Goal: Task Accomplishment & Management: Complete application form

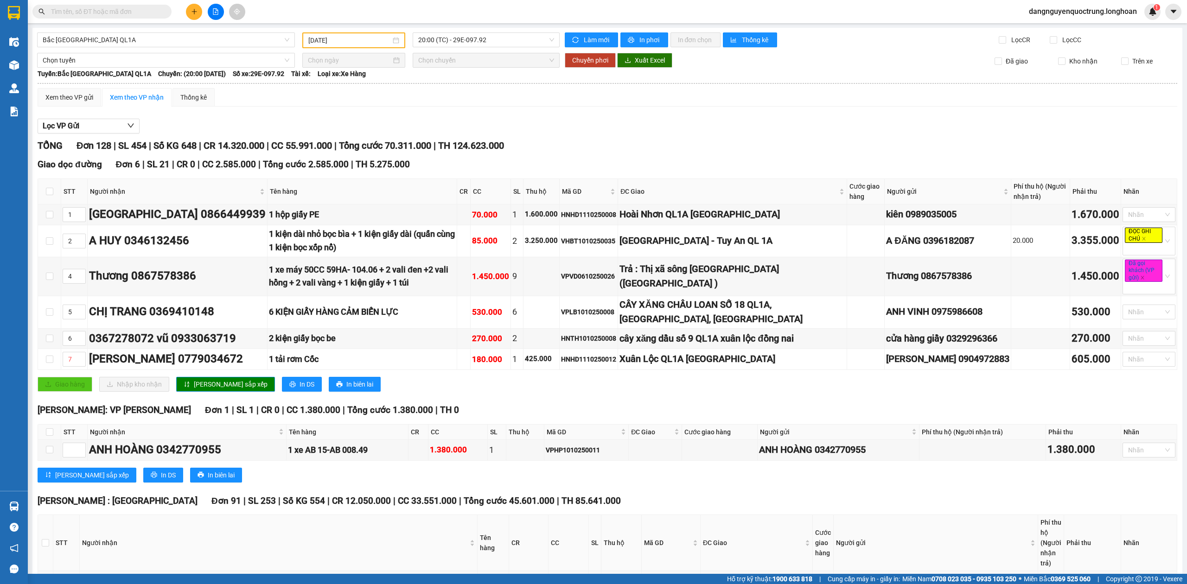
scroll to position [5304, 0]
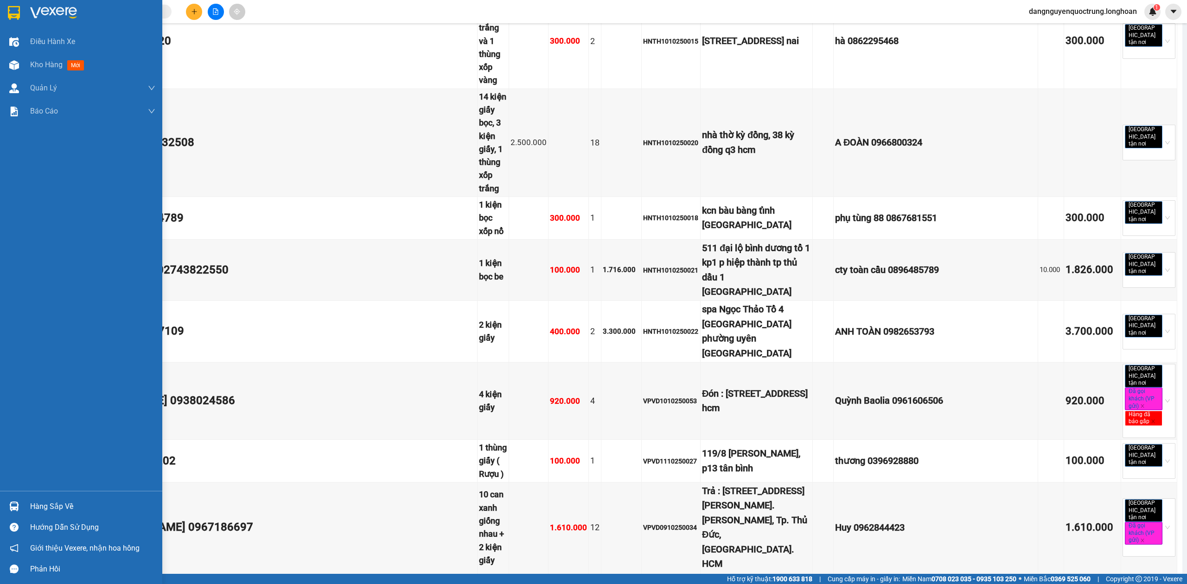
click at [10, 510] on img at bounding box center [14, 507] width 10 height 10
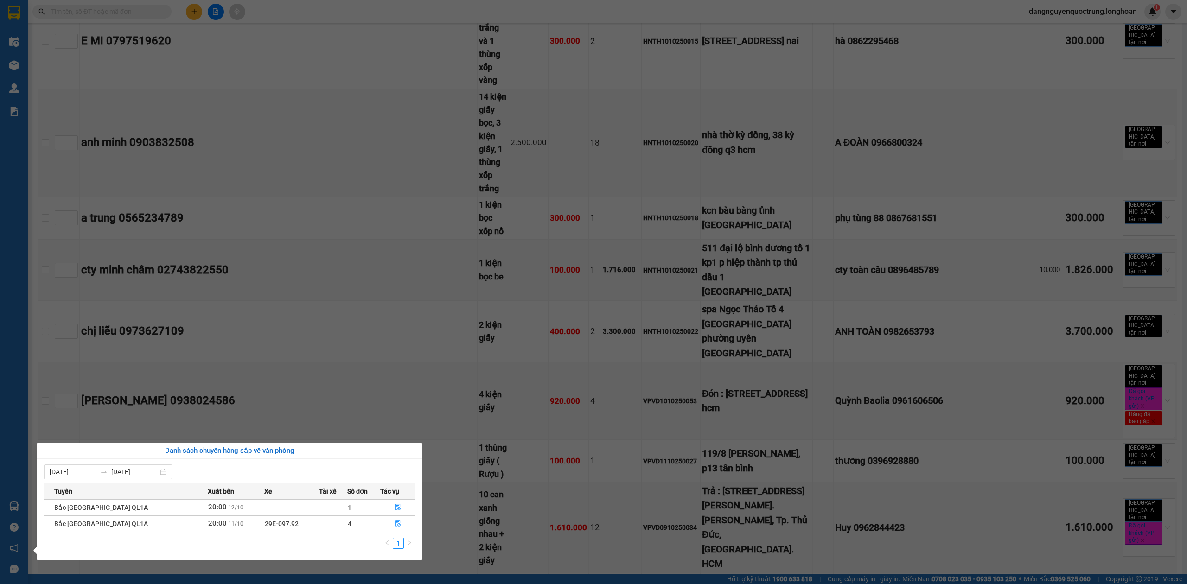
click at [409, 403] on section "Kết quả tìm kiếm ( 0 ) Bộ lọc No Data dangnguyenquoctrung.longhoan 1 Điều hành …" at bounding box center [593, 292] width 1187 height 584
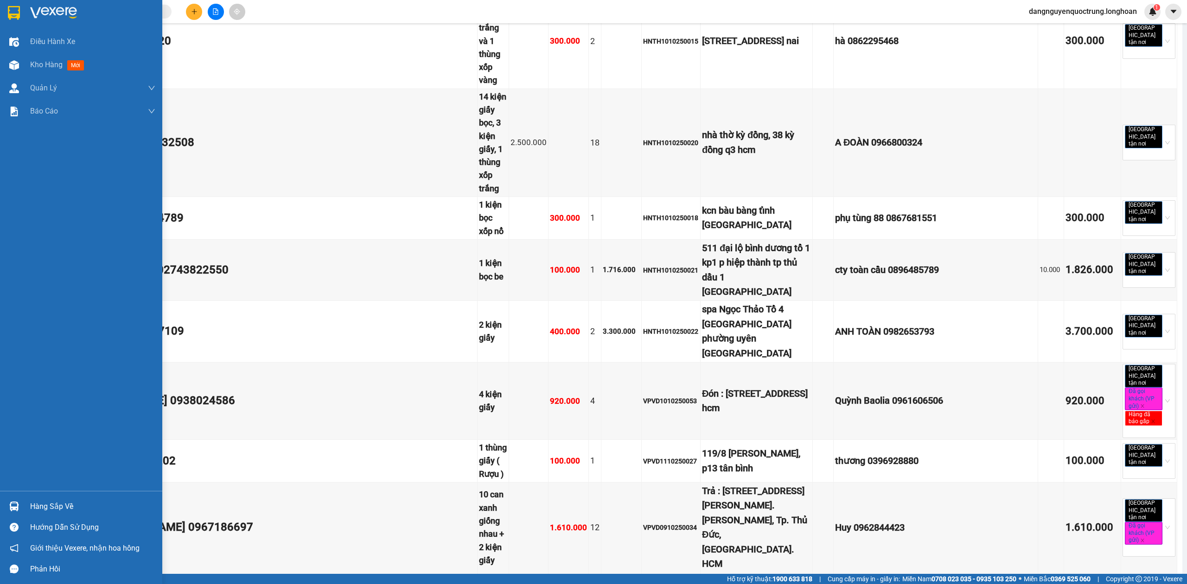
click at [18, 16] on img at bounding box center [14, 13] width 12 height 14
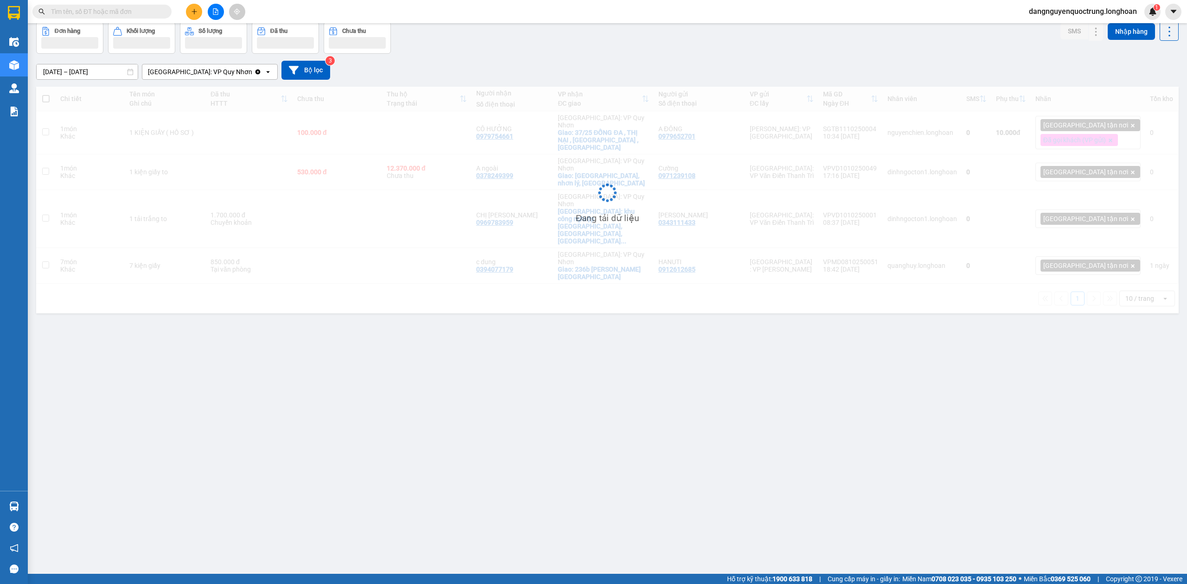
scroll to position [43, 0]
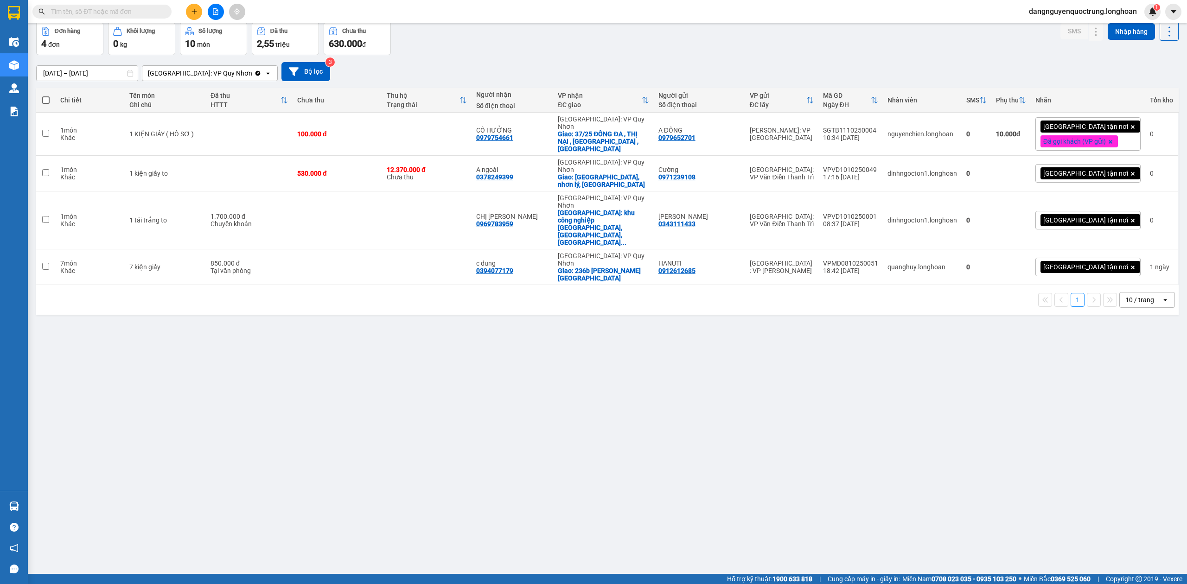
click at [483, 404] on div "ver 1.8.146 Kho gửi Trên xe Kho nhận Kho công nợ Hàng đã giao Đơn hàng 4 đơn Kh…" at bounding box center [607, 277] width 1150 height 584
click at [442, 354] on div "ver 1.8.146 Kho gửi Trên xe Kho nhận Kho công nợ Hàng đã giao Đơn hàng 4 đơn Kh…" at bounding box center [607, 277] width 1150 height 584
click at [368, 431] on div "ver 1.8.146 Kho gửi Trên xe Kho nhận Kho công nợ Hàng đã giao Đơn hàng 4 đơn Kh…" at bounding box center [607, 277] width 1150 height 584
click at [194, 8] on icon "plus" at bounding box center [194, 11] width 6 height 6
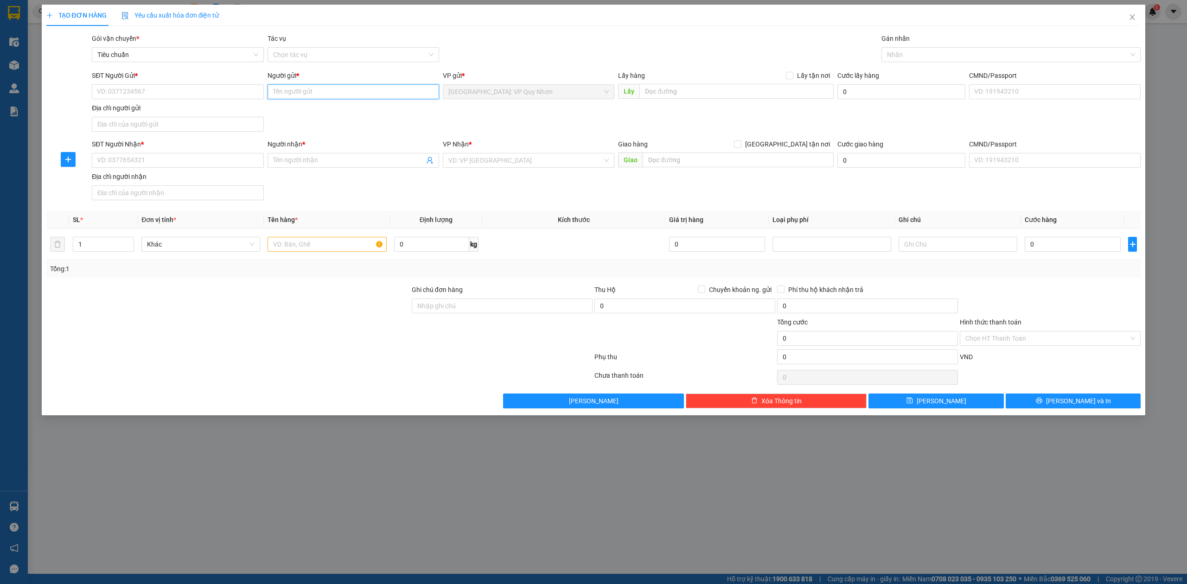
click at [323, 93] on input "Người gửi *" at bounding box center [354, 91] width 172 height 15
type input "Nguyễn Thị Thùy Linh"
click at [231, 89] on input "SĐT Người Gửi *" at bounding box center [178, 91] width 172 height 15
type input "0868869509"
drag, startPoint x: 344, startPoint y: 88, endPoint x: 243, endPoint y: 90, distance: 100.7
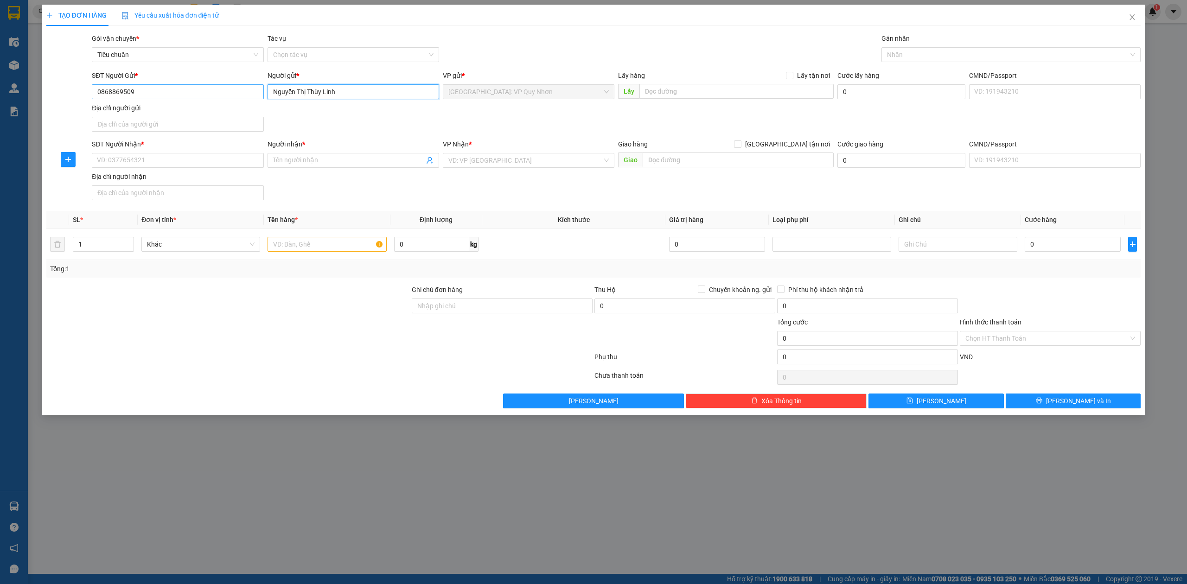
click at [243, 90] on div "SĐT Người Gửi * 0868869509 Người gửi * Nguyễn Thị Thùy Linh Nguyễn Thị Thu…" at bounding box center [616, 102] width 1053 height 65
click at [320, 165] on input "Người nhận *" at bounding box center [348, 160] width 151 height 10
paste input "Nguyễn Thị Thùy Linh"
type input "Nguyễn Thị Thùy Linh"
drag, startPoint x: 173, startPoint y: 96, endPoint x: 71, endPoint y: 99, distance: 102.1
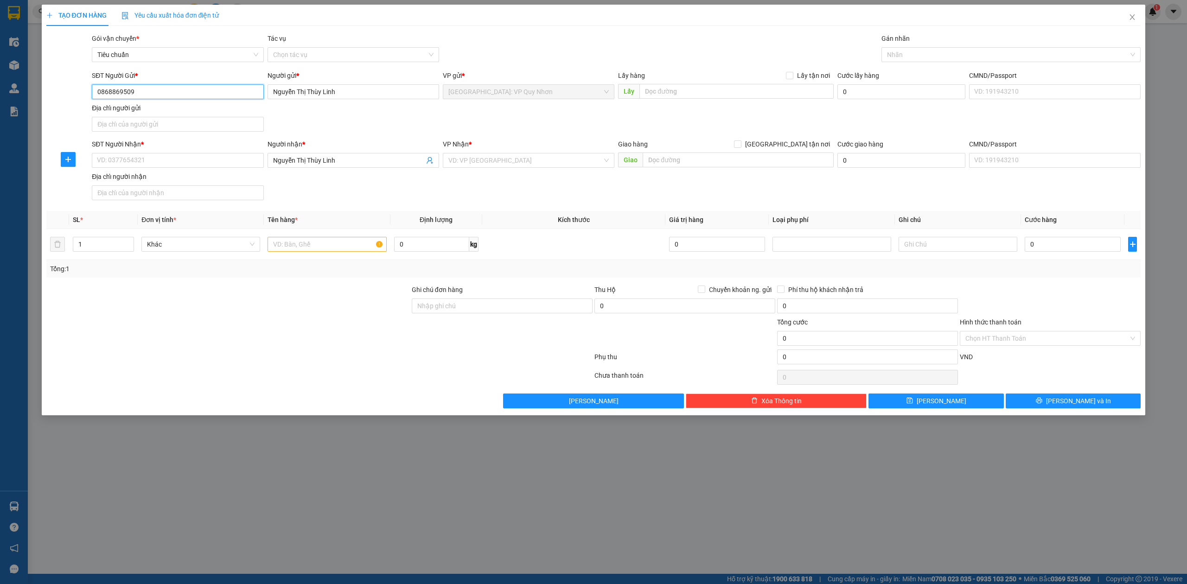
click at [71, 99] on div "SĐT Người Gửi * 0868869509 0868869509 Người gửi * Nguyễn Thị Thùy Linh VP gử…" at bounding box center [593, 102] width 1097 height 65
paste input "Nguyễn Thị Thùy Linh"
drag, startPoint x: 172, startPoint y: 93, endPoint x: 93, endPoint y: 92, distance: 78.8
click at [93, 92] on input "Nguyễn Thị Thùy Linh" at bounding box center [178, 91] width 172 height 15
type input "0868869509"
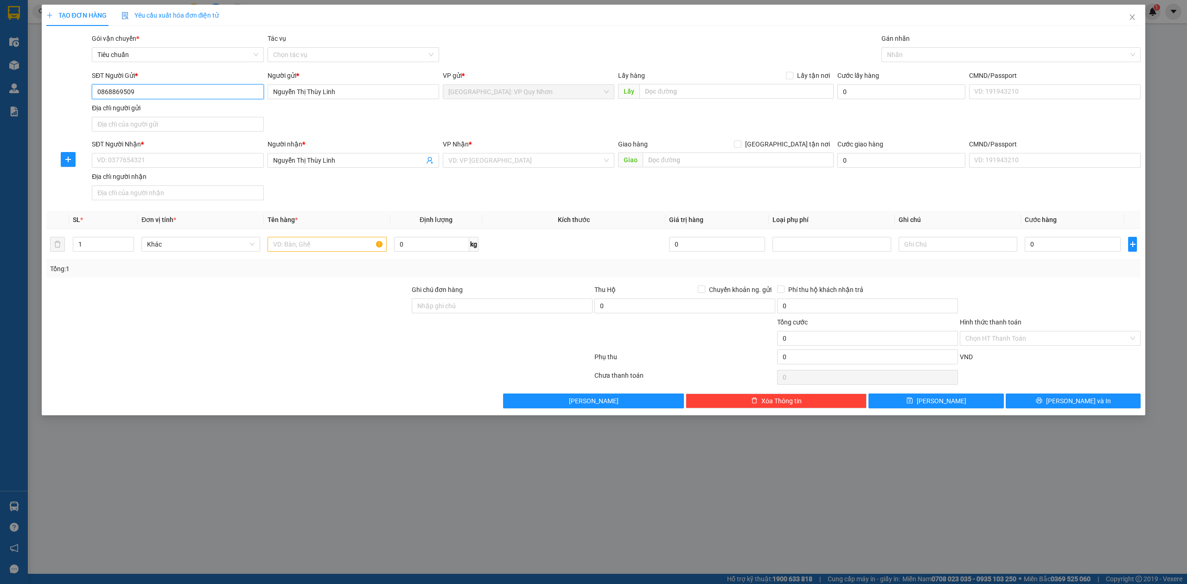
drag, startPoint x: 169, startPoint y: 95, endPoint x: 58, endPoint y: 104, distance: 111.2
click at [58, 104] on div "SĐT Người Gửi * 0868869509 0868869509 Người gửi * Nguyễn Thị Thùy Linh VP gử…" at bounding box center [593, 102] width 1097 height 65
click at [175, 163] on input "SĐT Người Nhận *" at bounding box center [178, 160] width 172 height 15
paste input "0868869509"
type input "0868869509"
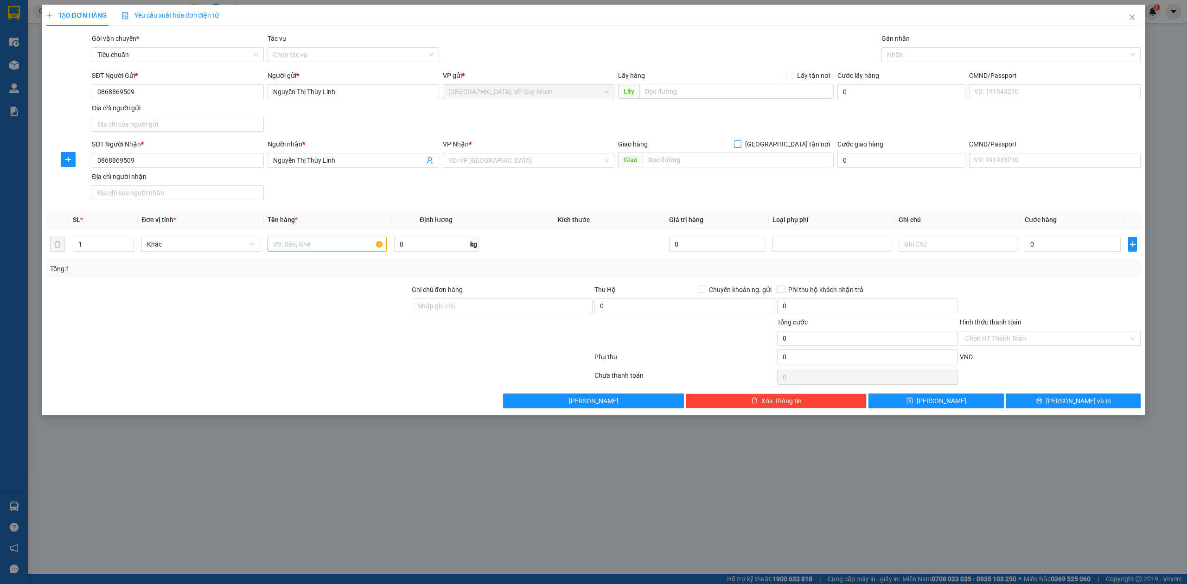
click at [741, 147] on input "[GEOGRAPHIC_DATA] tận nơi" at bounding box center [737, 144] width 6 height 6
checkbox input "true"
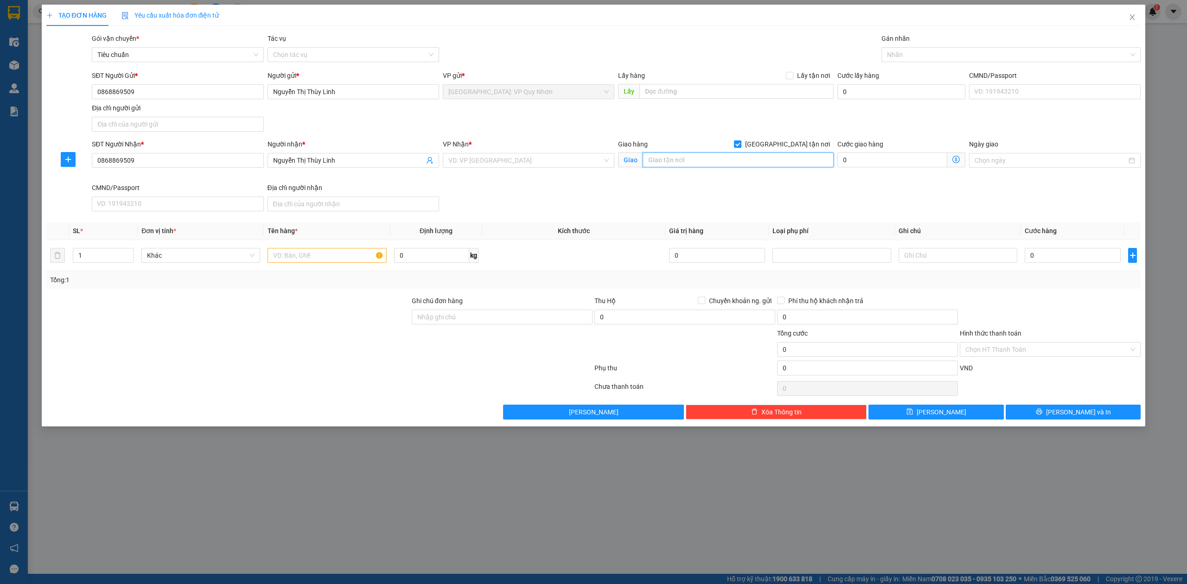
click at [768, 163] on input "text" at bounding box center [738, 160] width 191 height 15
click at [759, 161] on input "Tòa S2.02, [GEOGRAPHIC_DATA], xã Đa Tốn, Huyện Gia Lâm, Hà Nội" at bounding box center [738, 160] width 191 height 15
click at [954, 51] on div at bounding box center [1007, 54] width 246 height 11
type input "Tòa S2.02, [GEOGRAPHIC_DATA], xã Đa Tốn, Huyện Gia Lâm, Hà Nội"
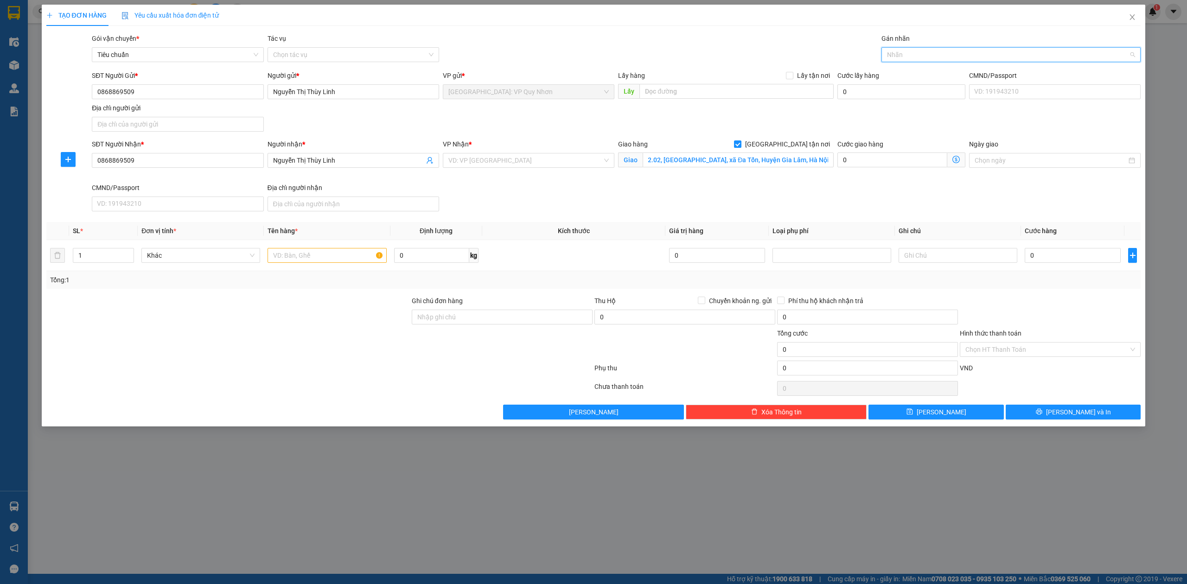
scroll to position [0, 0]
type input "giao"
click at [954, 72] on div "[GEOGRAPHIC_DATA] tận nơi" at bounding box center [1011, 74] width 249 height 10
click at [548, 157] on input "search" at bounding box center [525, 161] width 154 height 14
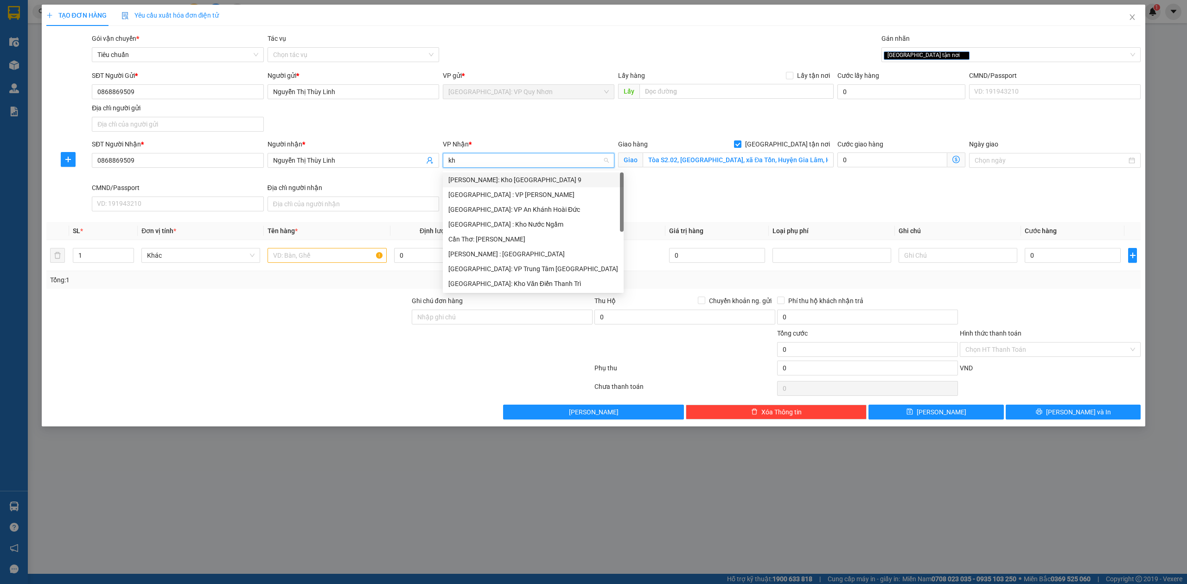
type input "kho"
click at [536, 240] on div "[GEOGRAPHIC_DATA]: Kho Văn Điển Thanh Trì" at bounding box center [528, 239] width 160 height 10
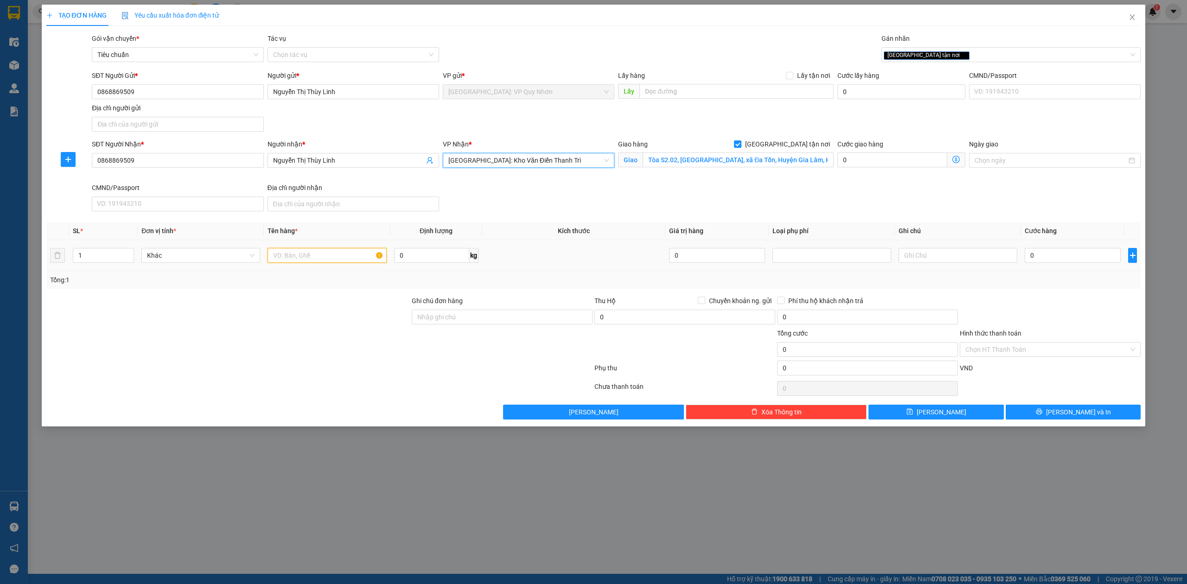
click at [312, 261] on input "text" at bounding box center [327, 255] width 119 height 15
click at [103, 257] on input "1" at bounding box center [103, 256] width 60 height 14
type input "7"
click at [349, 259] on input "text" at bounding box center [327, 255] width 119 height 15
type input "7"
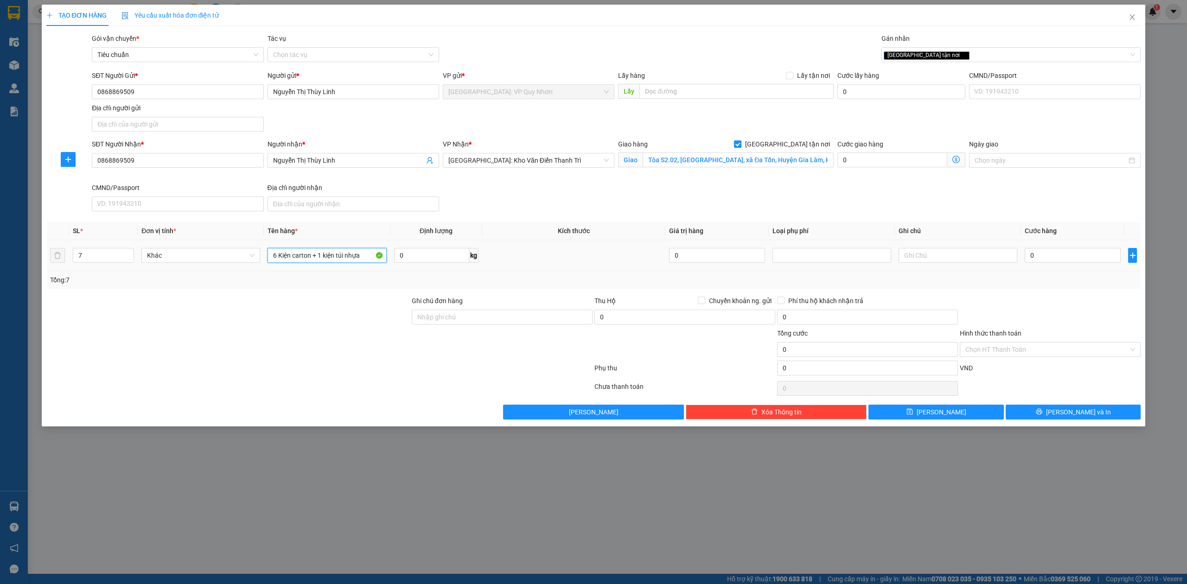
type input "6 Kiện carton + 1 kiện túi nhựa"
click at [1075, 261] on input "0" at bounding box center [1073, 255] width 96 height 15
type input "2"
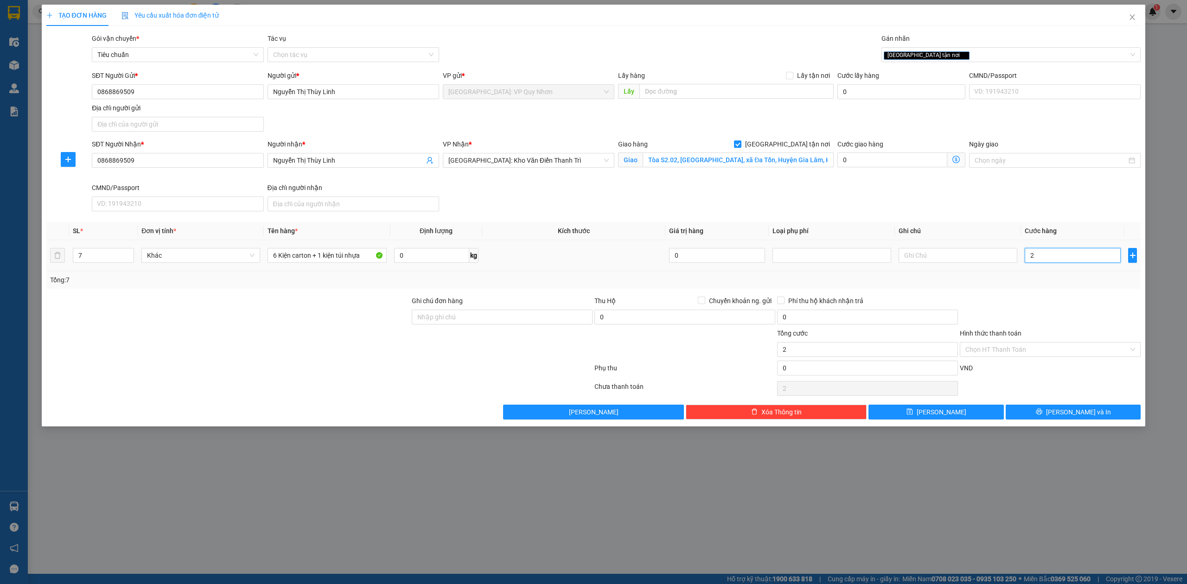
type input "27"
type input "276"
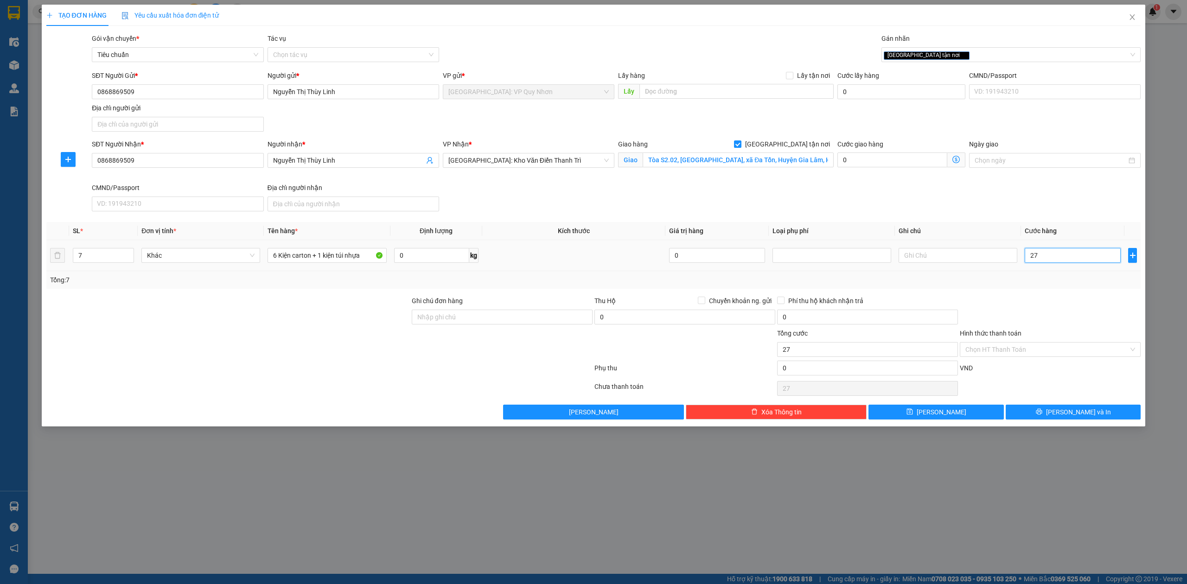
type input "276"
click at [1078, 330] on div "Hình thức thanh toán" at bounding box center [1050, 335] width 181 height 14
type input "276.000"
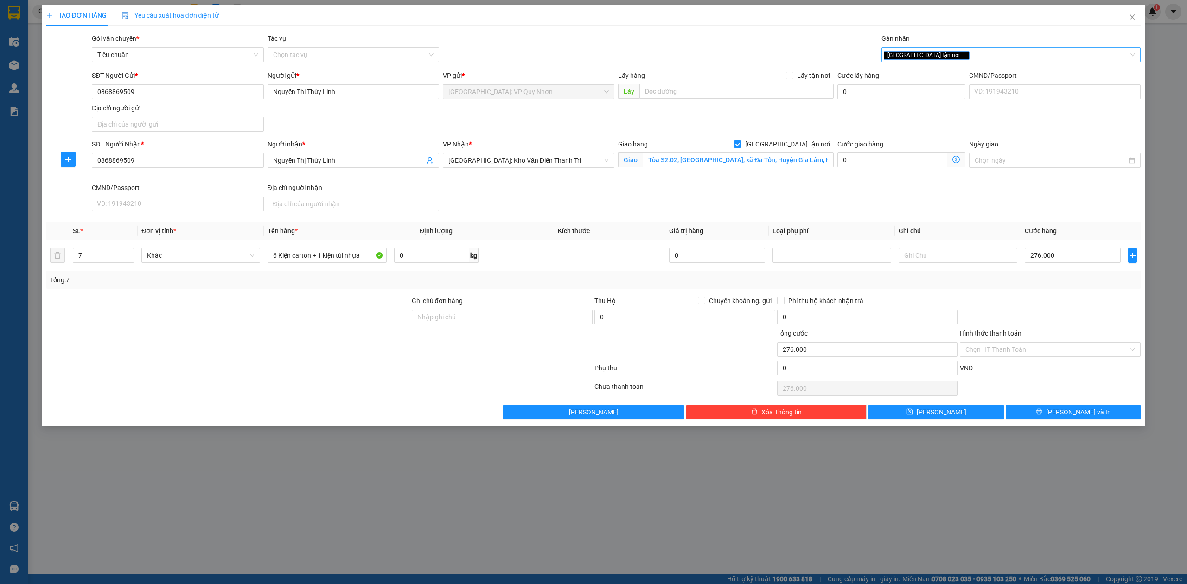
click at [954, 55] on div "[GEOGRAPHIC_DATA] tận nơi" at bounding box center [1007, 54] width 246 height 11
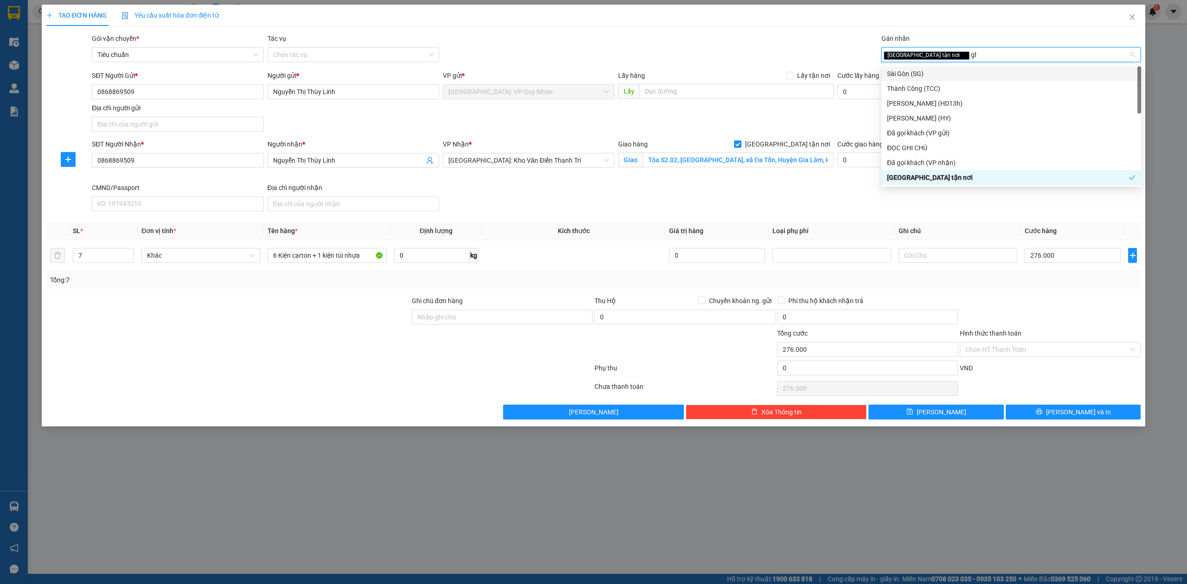
type input "ghi"
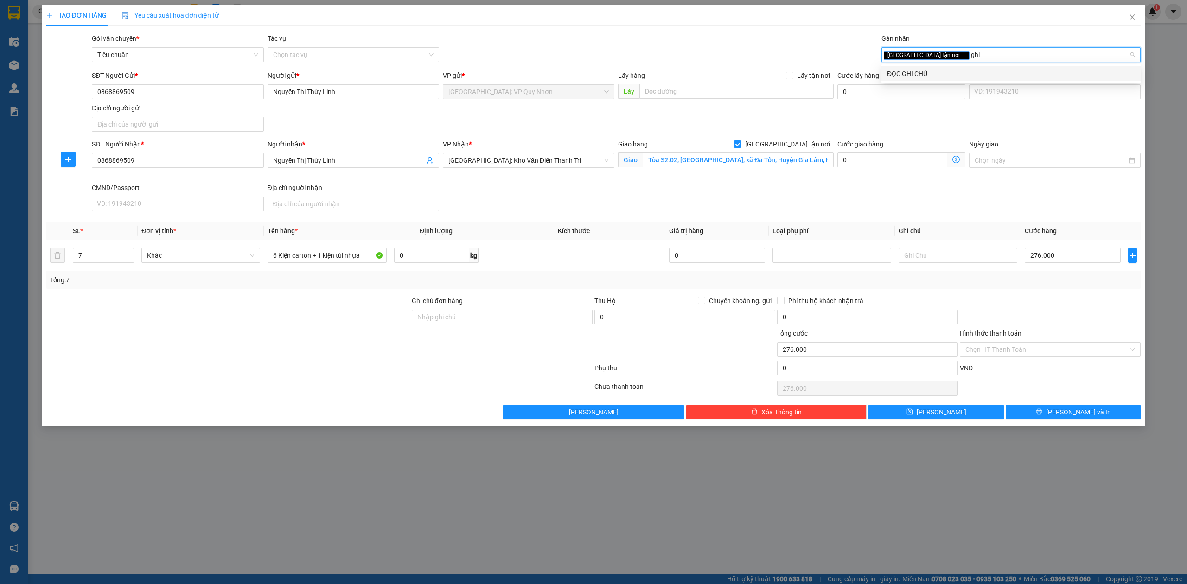
click at [950, 69] on div "ĐỌC GHI CHÚ" at bounding box center [1011, 74] width 249 height 10
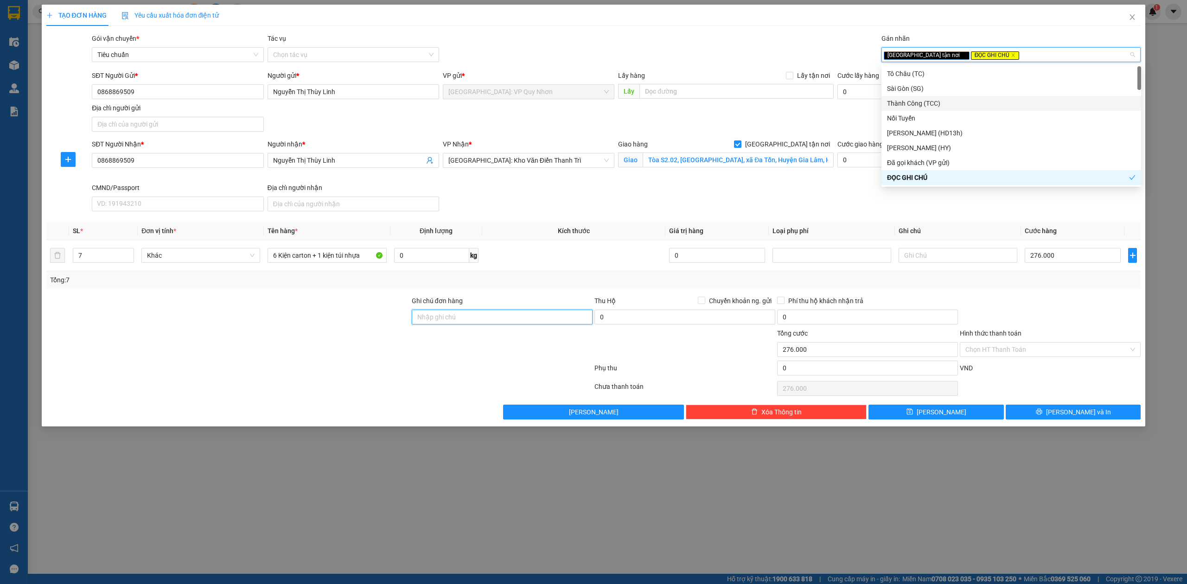
click at [518, 318] on input "Ghi chú đơn hàng" at bounding box center [502, 317] width 181 height 15
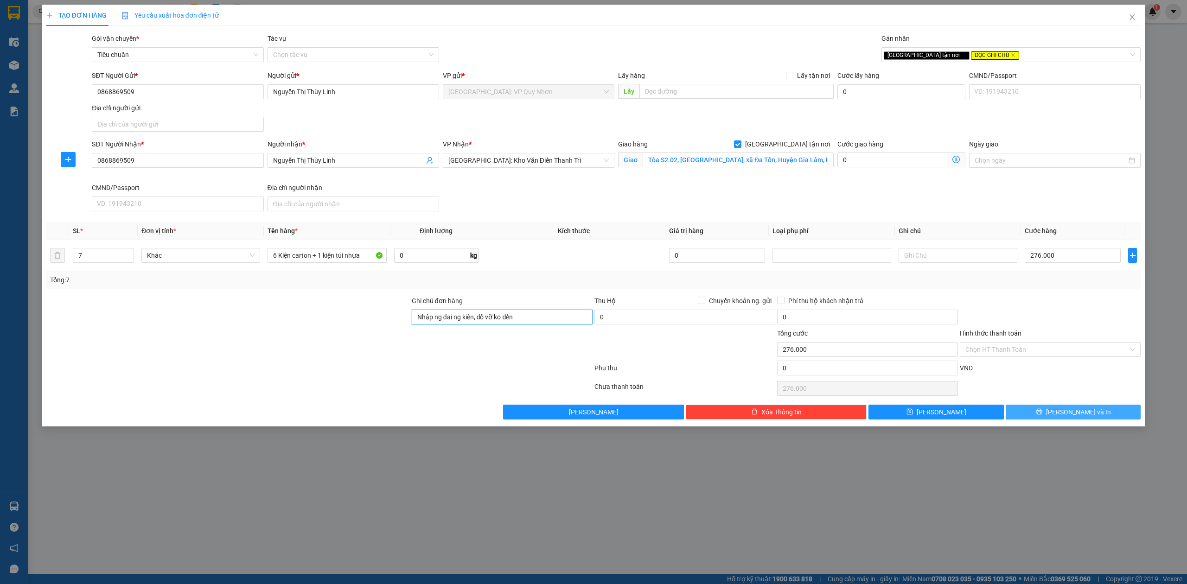
type input "Nhập ng đai ng kiện, đổ vỡ ko đền"
click at [1030, 416] on button "[PERSON_NAME] và In" at bounding box center [1073, 412] width 135 height 15
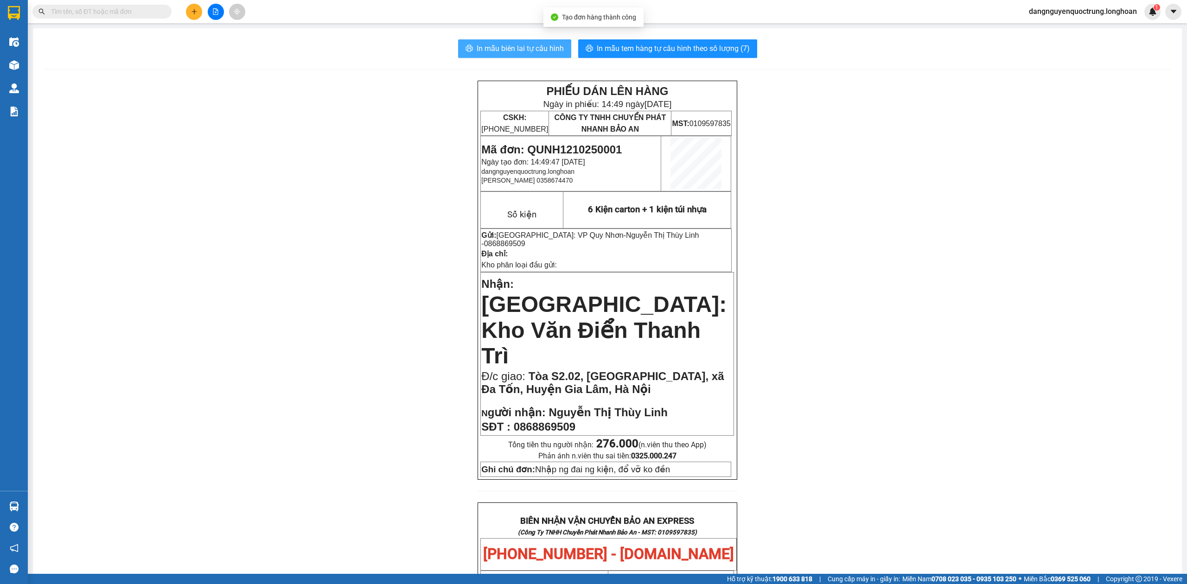
click at [514, 44] on span "In mẫu biên lai tự cấu hình" at bounding box center [520, 49] width 87 height 12
click at [344, 284] on div "PHIẾU DÁN LÊN HÀNG Ngày in phiếu: 14:49 [DATE] CSKH: [PHONE_NUMBER] CÔNG TY TNH…" at bounding box center [607, 556] width 1127 height 951
click at [307, 340] on div "PHIẾU DÁN LÊN HÀNG Ngày in phiếu: 14:49 [DATE] CSKH: [PHONE_NUMBER] CÔNG TY TNH…" at bounding box center [607, 556] width 1127 height 951
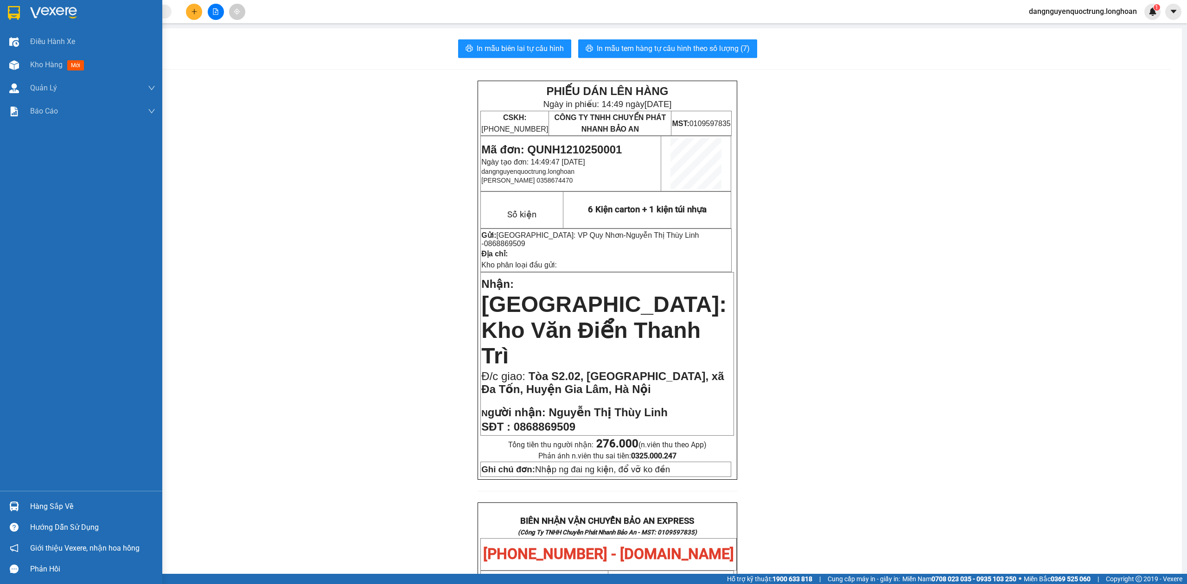
drag, startPoint x: 9, startPoint y: 17, endPoint x: 15, endPoint y: 22, distance: 7.5
click at [8, 17] on img at bounding box center [14, 13] width 12 height 14
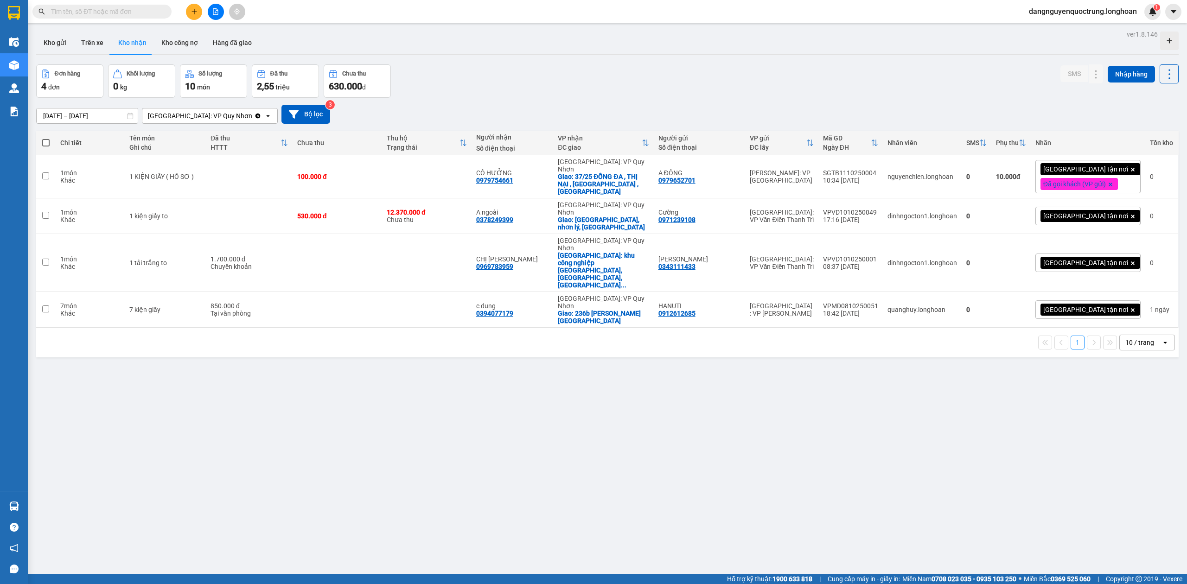
click at [490, 79] on div "Đơn hàng 4 đơn Khối lượng 0 kg Số lượng 10 món Đã thu 2,55 triệu Chưa thu 630.0…" at bounding box center [607, 80] width 1143 height 33
click at [54, 40] on button "Kho gửi" at bounding box center [55, 43] width 38 height 22
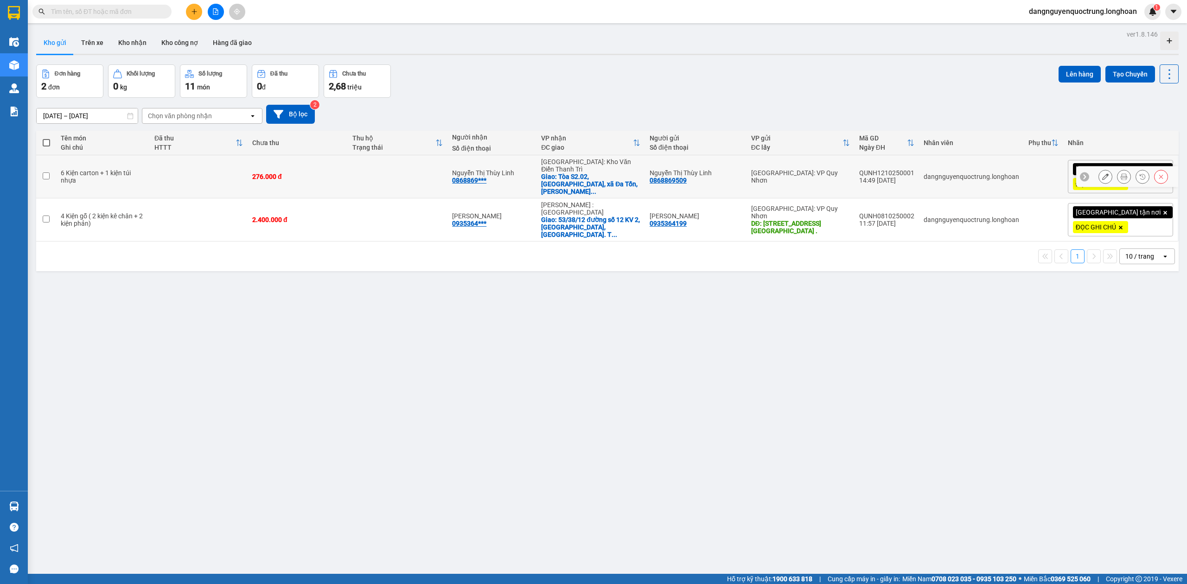
click at [915, 171] on div "QUNH1210250001" at bounding box center [886, 172] width 55 height 7
checkbox input "false"
copy div "QUNH1210250001"
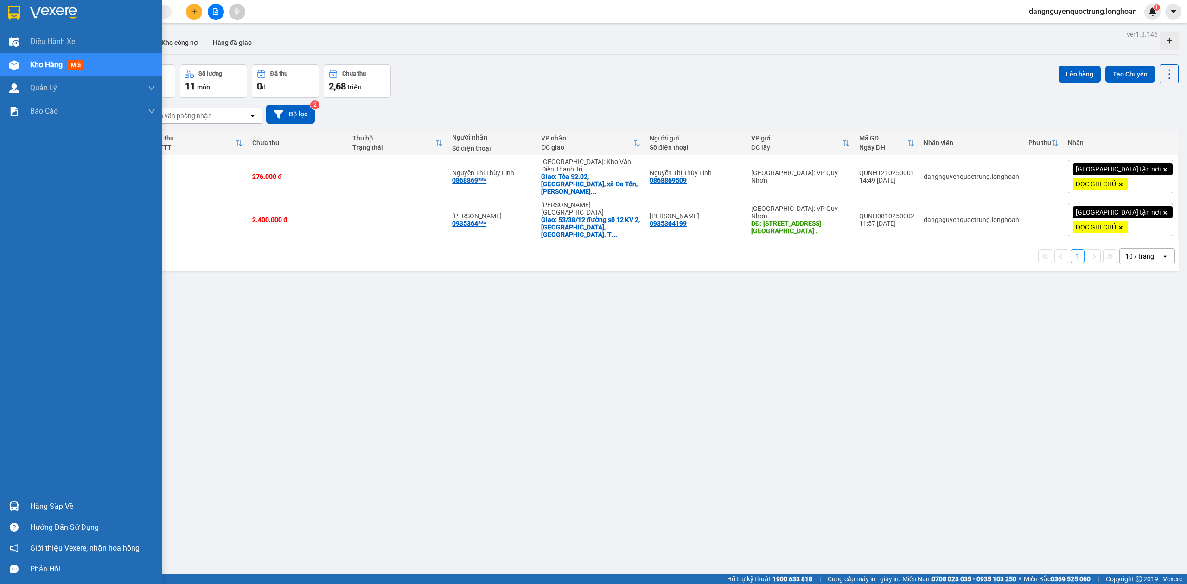
click at [15, 497] on div "Hàng sắp về" at bounding box center [81, 506] width 162 height 21
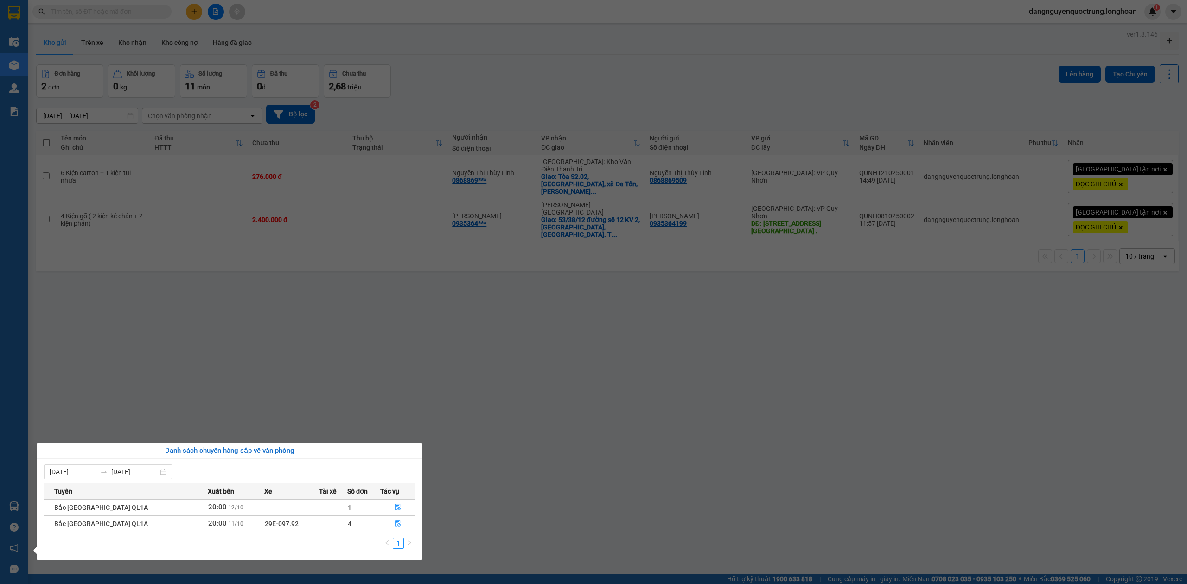
click at [516, 427] on section "Kết quả tìm kiếm ( 0 ) Bộ lọc No Data dangnguyenquoctrung.longhoan 1 Điều hành …" at bounding box center [593, 292] width 1187 height 584
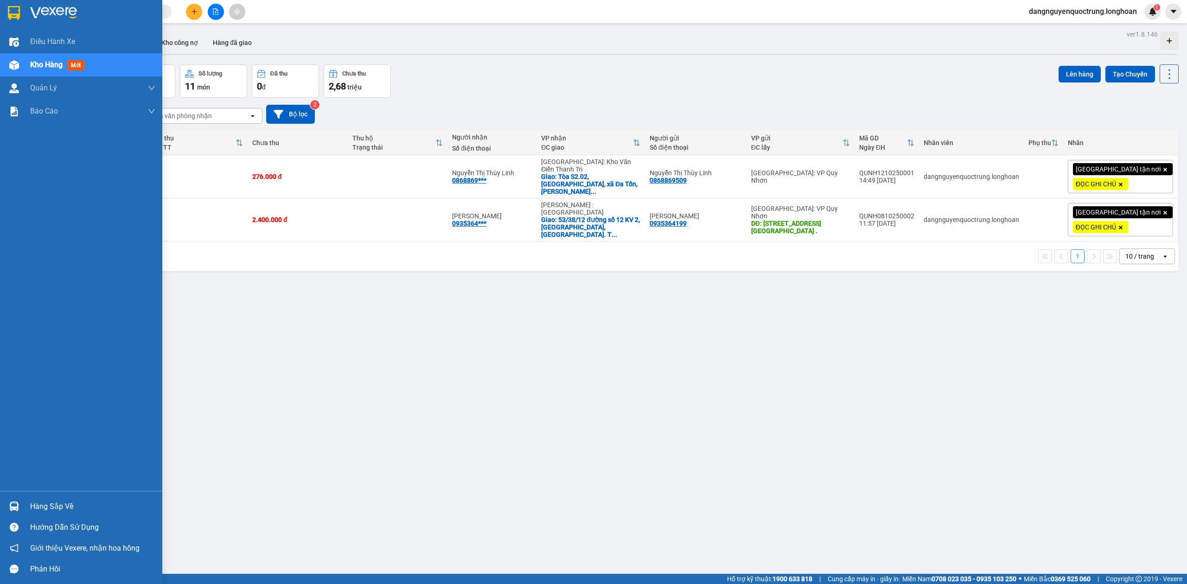
click at [10, 512] on div at bounding box center [14, 507] width 16 height 16
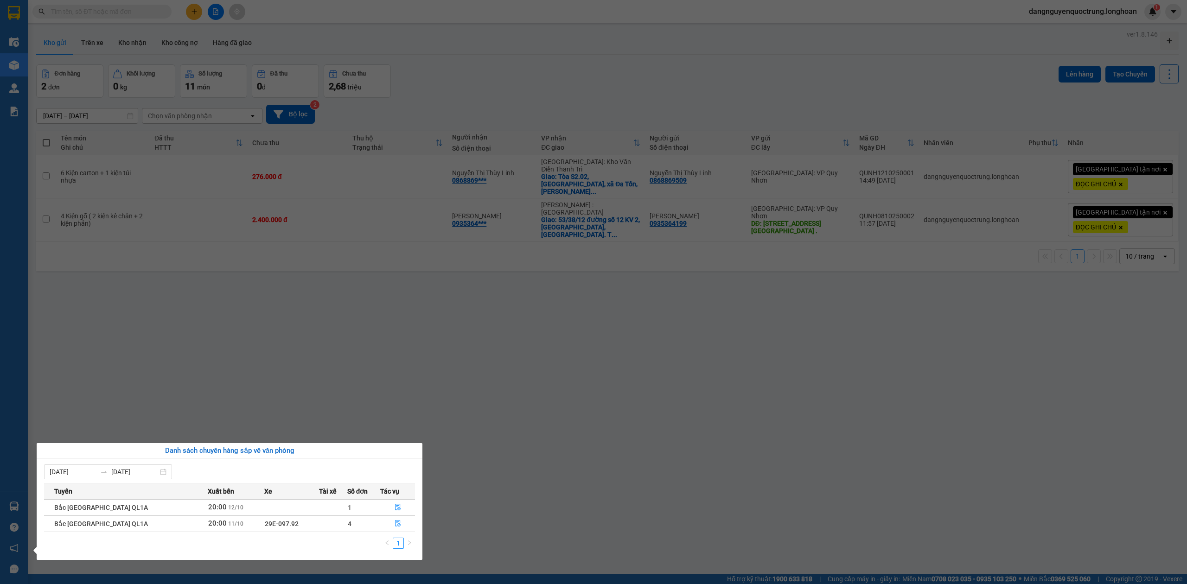
click at [503, 455] on section "Kết quả tìm kiếm ( 0 ) Bộ lọc No Data dangnguyenquoctrung.longhoan 1 Điều hành …" at bounding box center [593, 292] width 1187 height 584
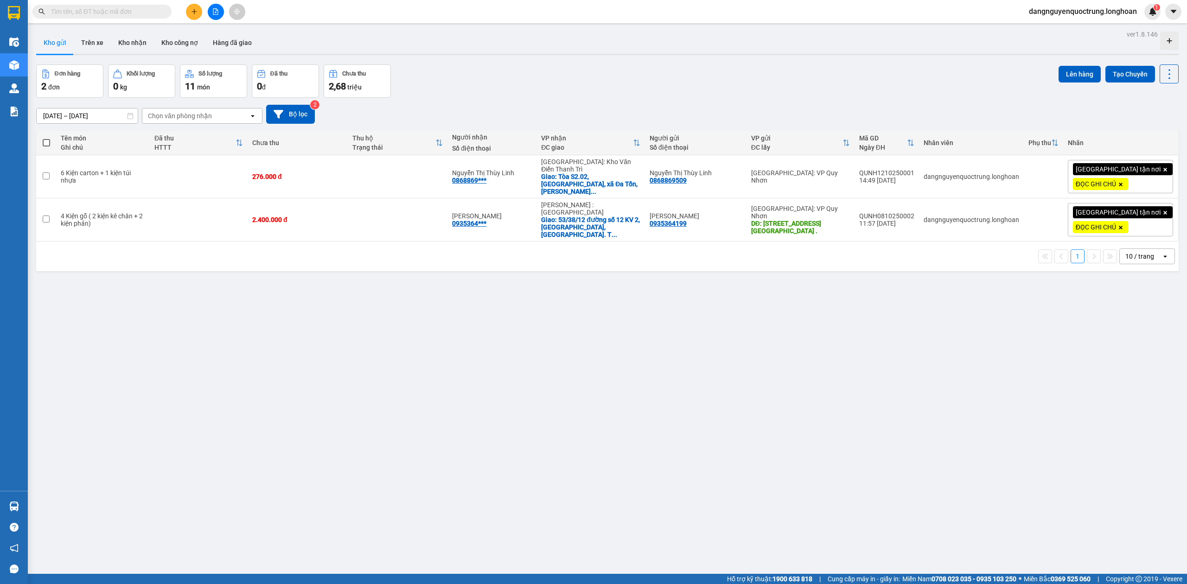
click at [960, 85] on div "Đơn hàng 2 đơn Khối lượng 0 kg Số lượng 11 món Đã thu 0 đ Chưa thu 2,68 triệu L…" at bounding box center [607, 80] width 1143 height 33
click at [1102, 175] on icon at bounding box center [1105, 176] width 6 height 6
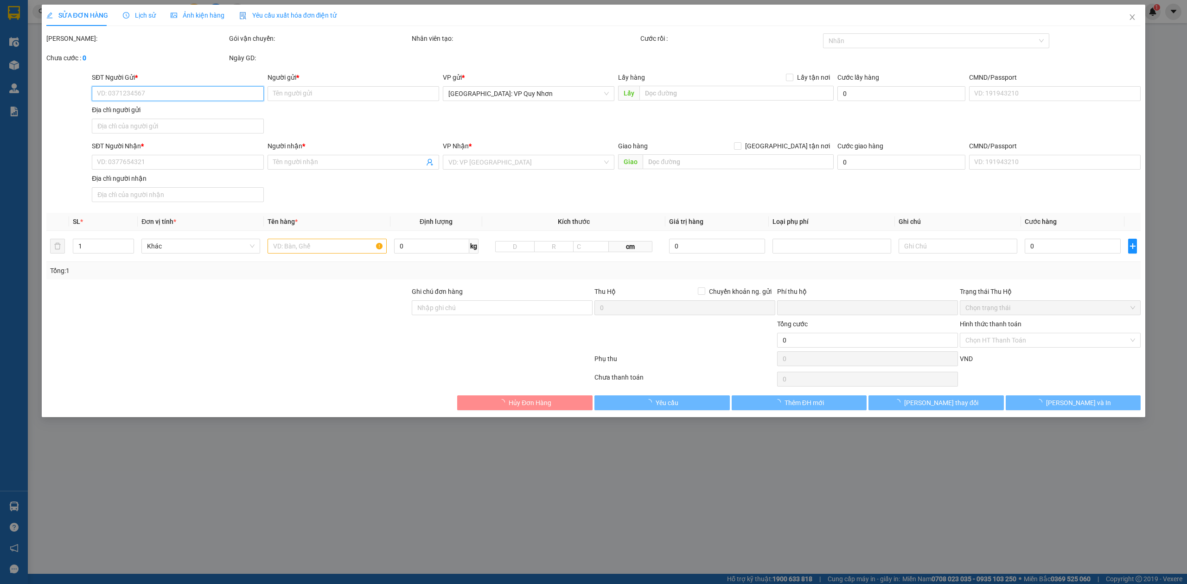
type input "0868869509"
type input "Nguyễn Thị Thùy Linh"
type input "0868869509"
type input "Nguyễn Thị Thùy Linh"
checkbox input "true"
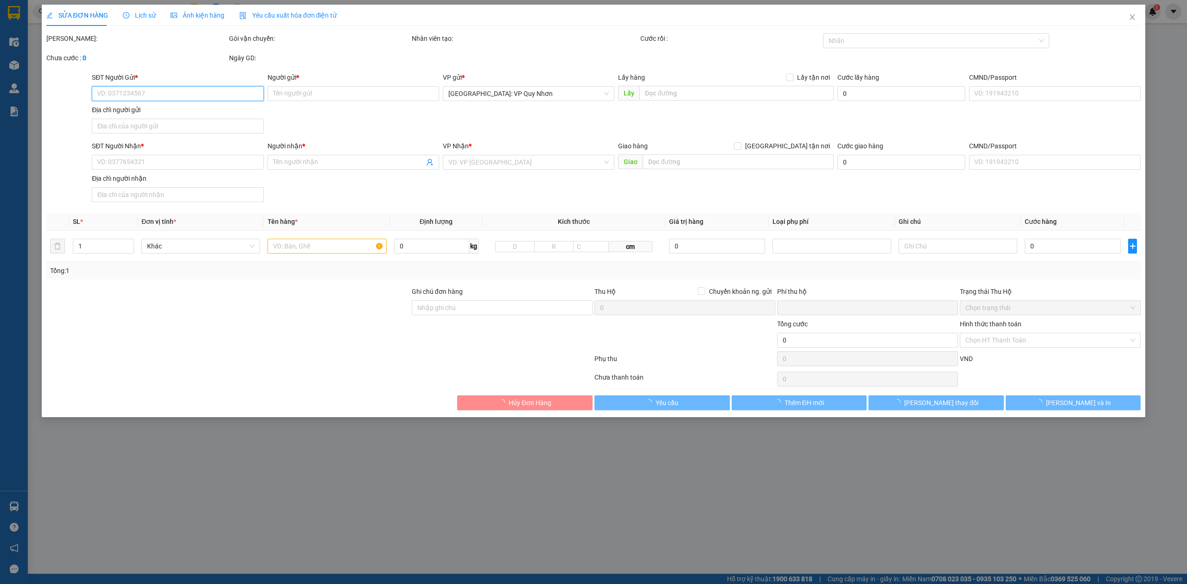
type input "Tòa S2.02, [GEOGRAPHIC_DATA], xã Đa Tốn, Huyện Gia Lâm, Hà Nội"
type input "Nhập ng đai ng kiện, đổ vỡ ko đền"
type input "0"
type input "276.000"
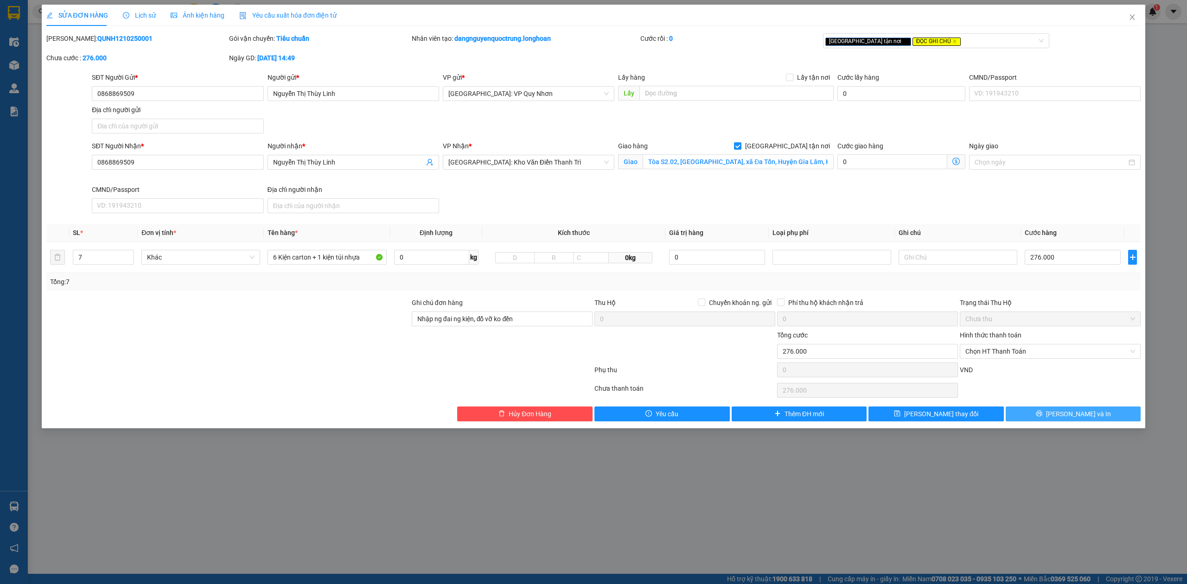
click at [1043, 418] on span "printer" at bounding box center [1039, 413] width 6 height 7
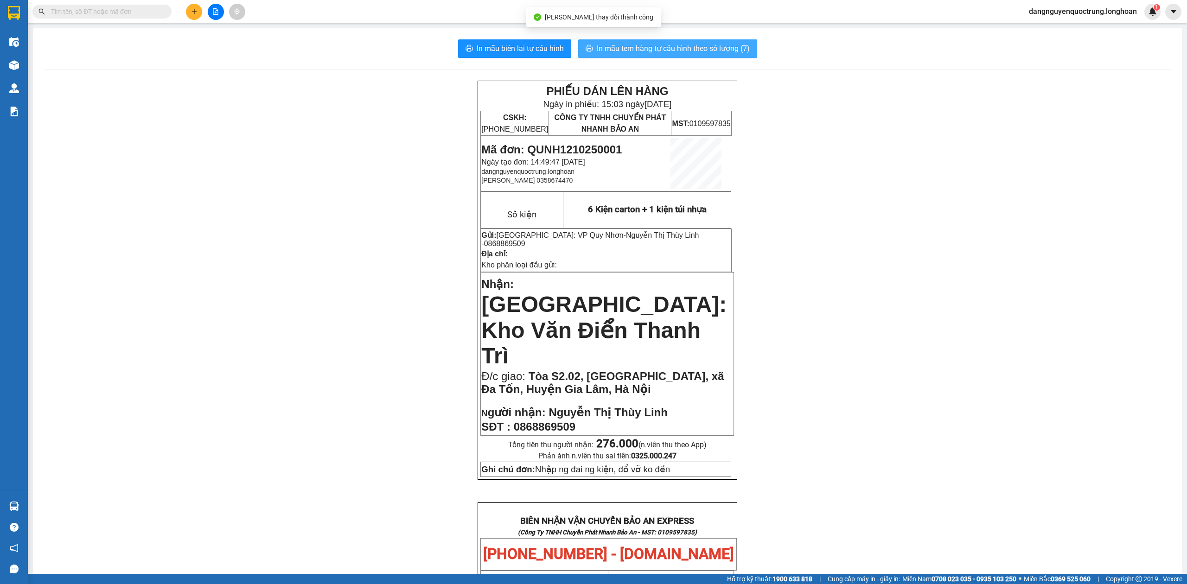
click at [672, 50] on span "In mẫu tem hàng tự cấu hình theo số lượng (7)" at bounding box center [673, 49] width 153 height 12
